Goal: Communication & Community: Answer question/provide support

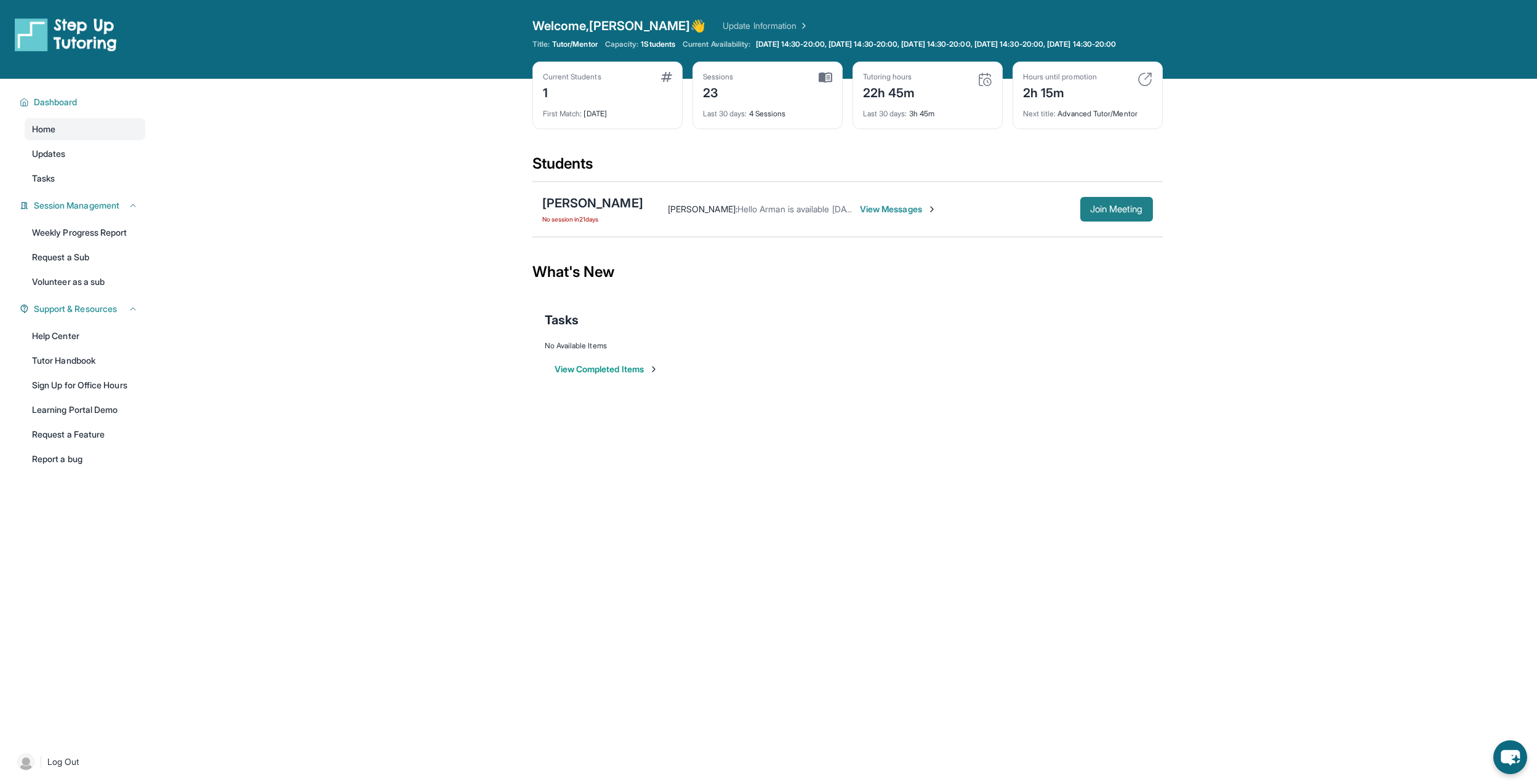
click at [1101, 213] on span "Join Meeting" at bounding box center [1117, 209] width 53 height 8
click at [818, 213] on span "View Messages" at bounding box center [811, 209] width 77 height 12
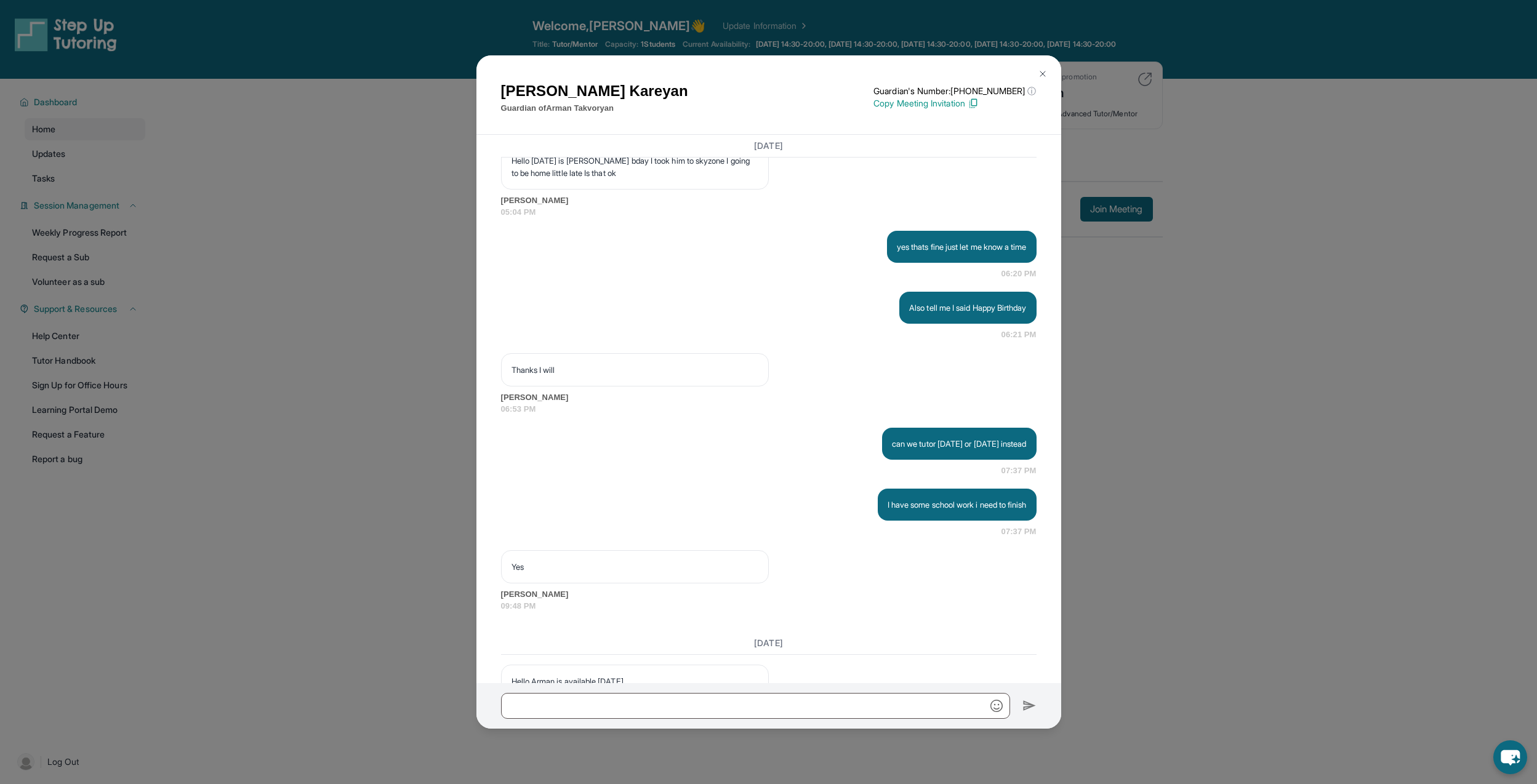
scroll to position [13304, 0]
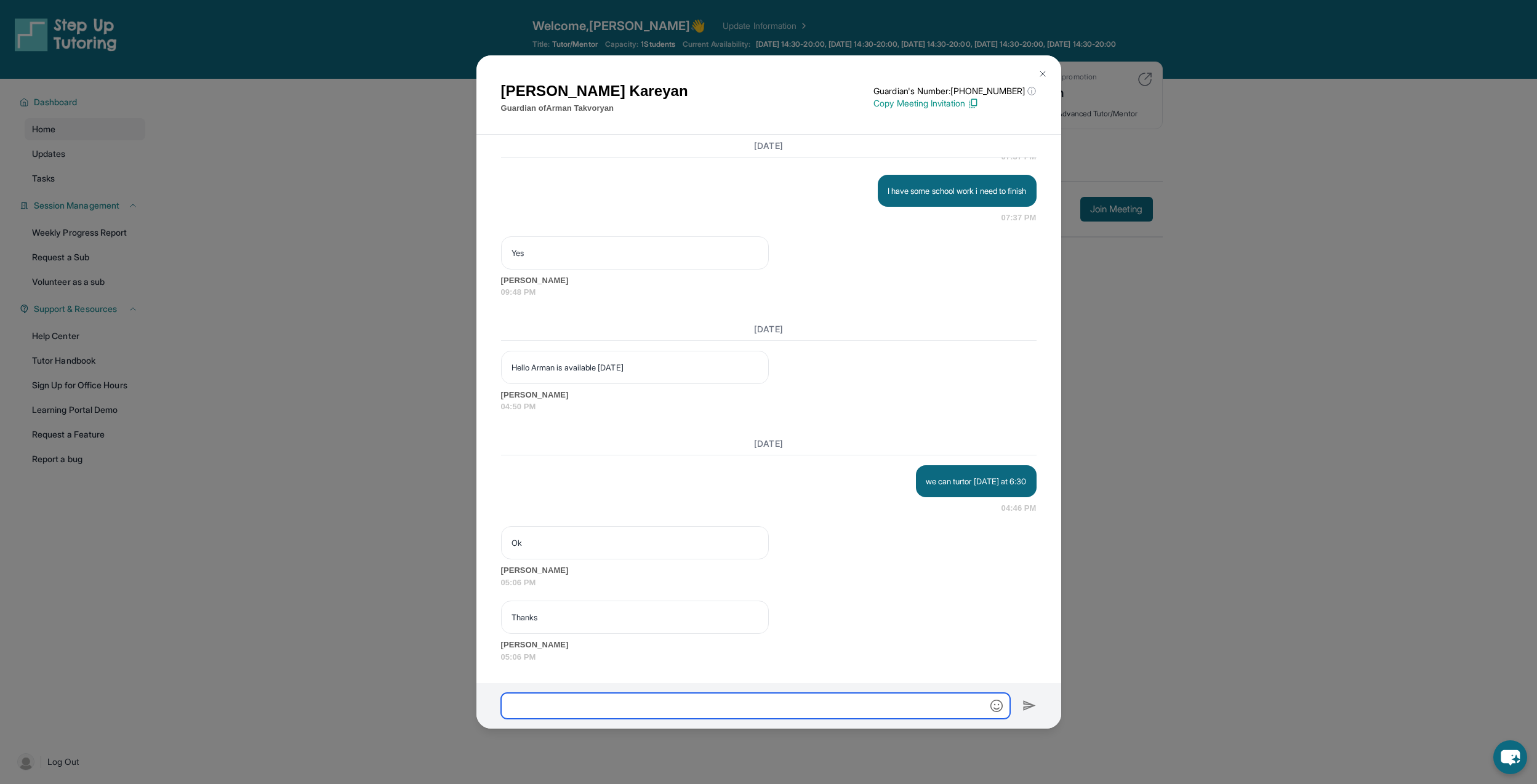
click at [659, 709] on input "text" at bounding box center [756, 706] width 509 height 26
click at [646, 704] on input "text" at bounding box center [756, 706] width 509 height 26
type input "**********"
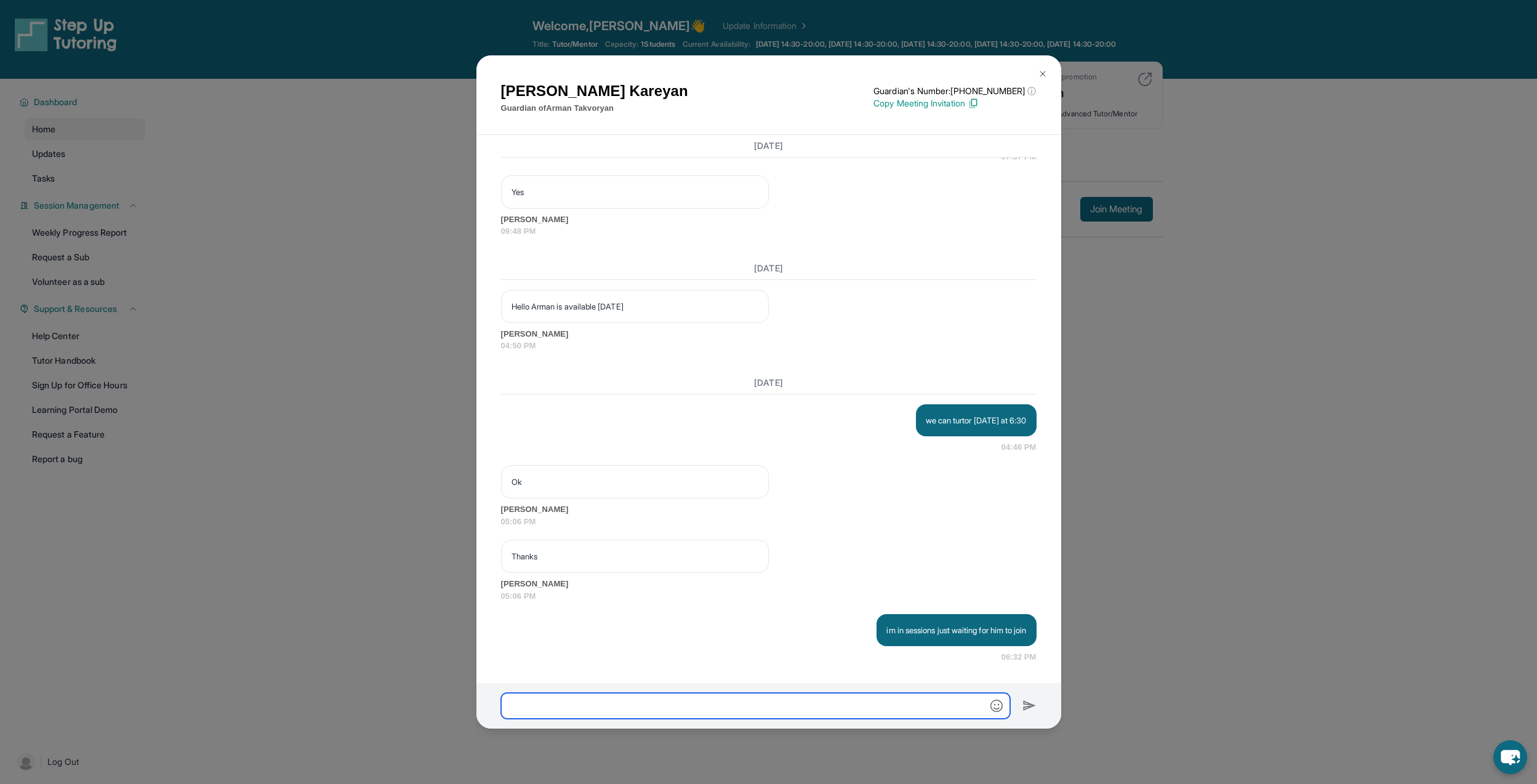
scroll to position [13366, 0]
click at [405, 129] on div "[PERSON_NAME] Guardian of [PERSON_NAME] Guardian's Number: [PHONE_NUMBER] ⓘ Thi…" at bounding box center [768, 392] width 1537 height 784
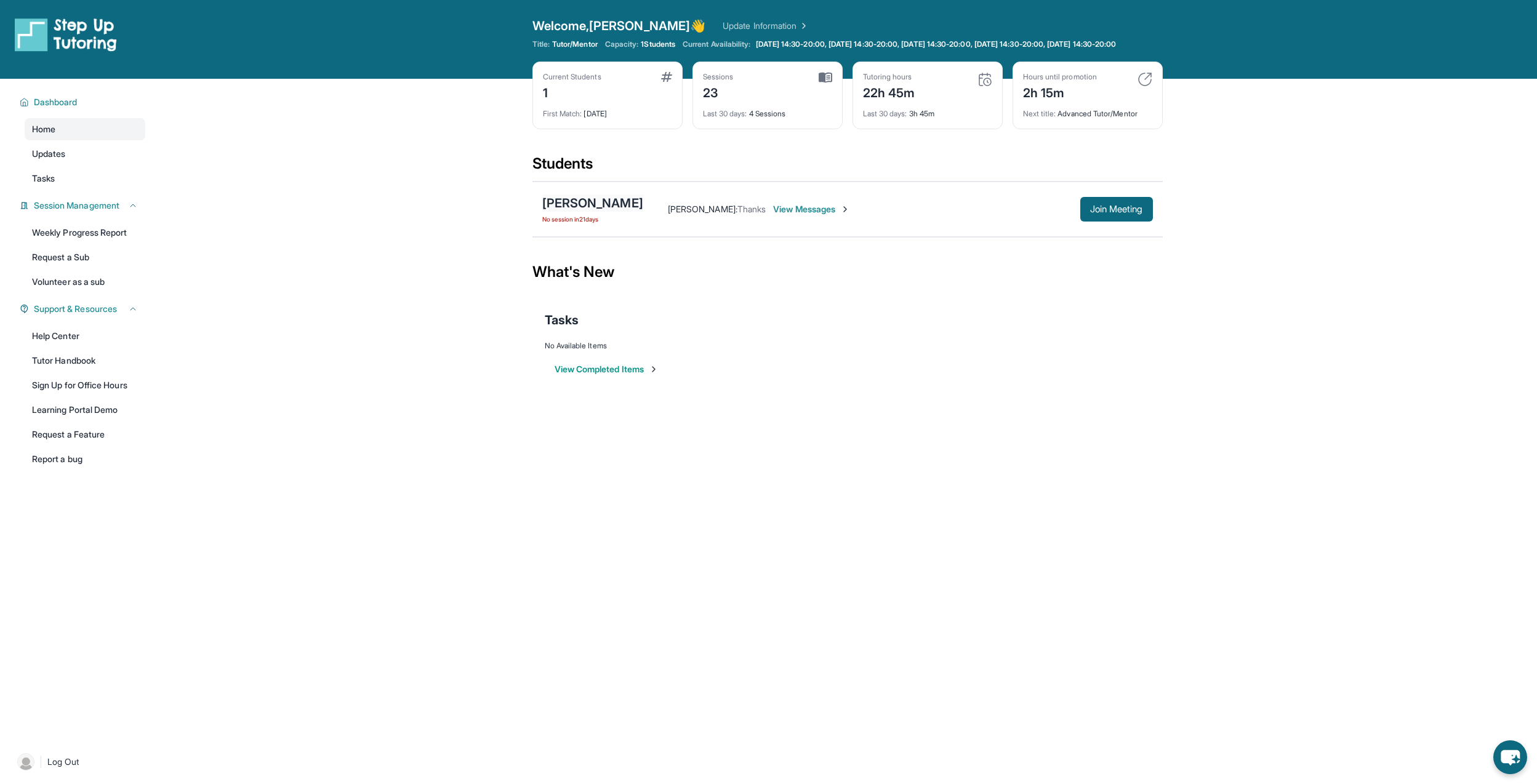
click at [603, 212] on div "[PERSON_NAME]" at bounding box center [593, 202] width 101 height 18
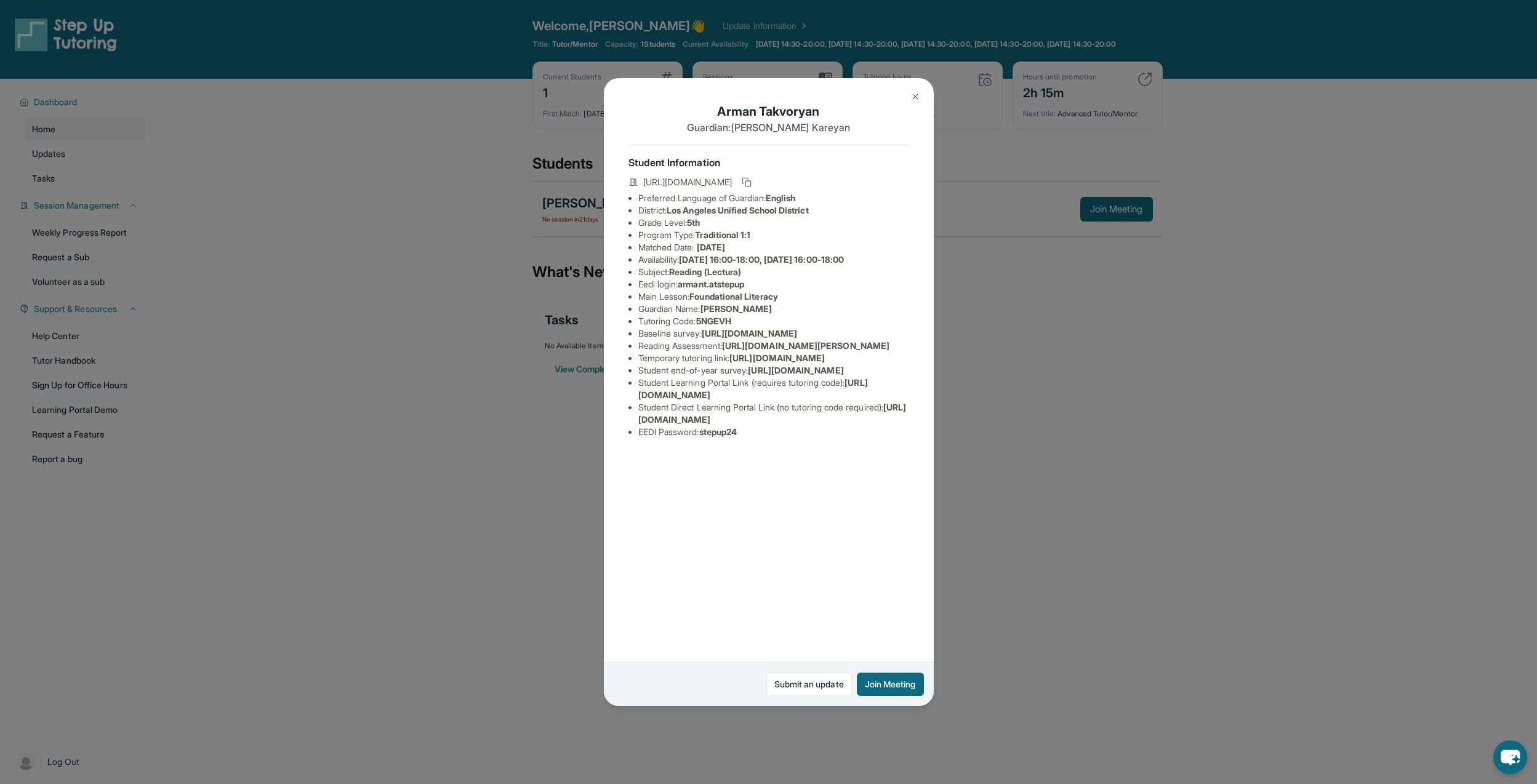
click at [701, 339] on span "[URL][DOMAIN_NAME]" at bounding box center [749, 333] width 95 height 11
click at [812, 425] on span "[URL][DOMAIN_NAME]" at bounding box center [772, 413] width 268 height 23
